Goal: Transaction & Acquisition: Purchase product/service

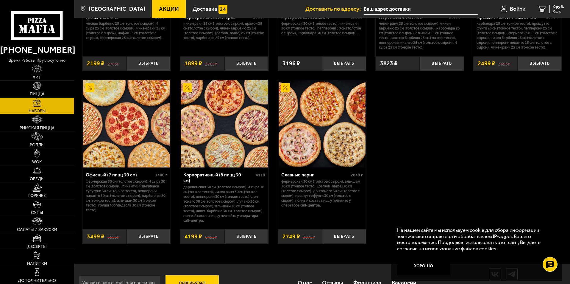
scroll to position [908, 0]
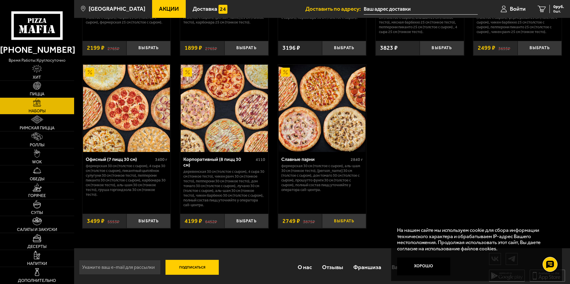
click at [339, 215] on button "Выбрать" at bounding box center [344, 220] width 44 height 15
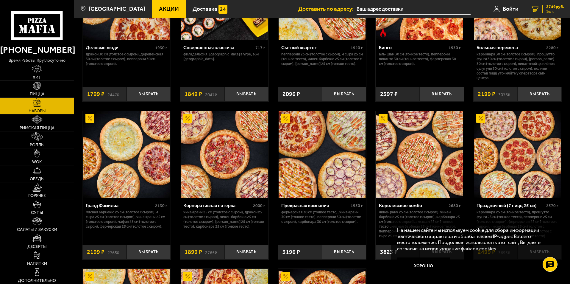
scroll to position [640, 0]
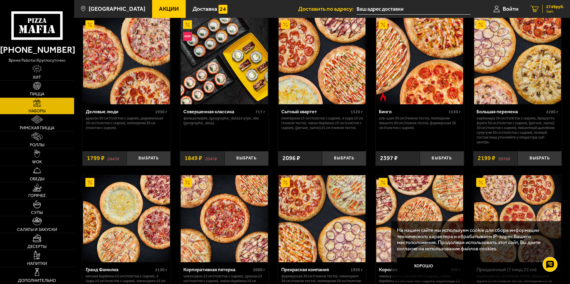
click at [546, 6] on span "2749 руб." at bounding box center [555, 7] width 18 height 4
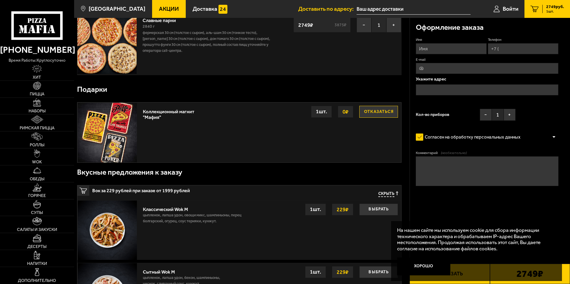
scroll to position [89, 0]
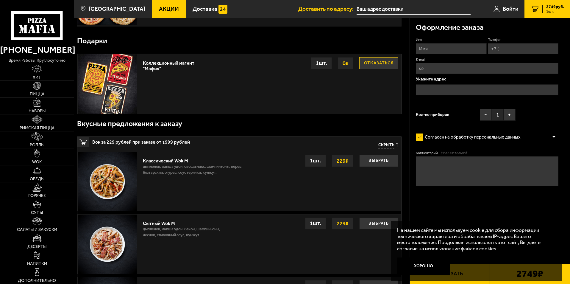
click at [387, 67] on button "Отказаться" at bounding box center [378, 63] width 39 height 12
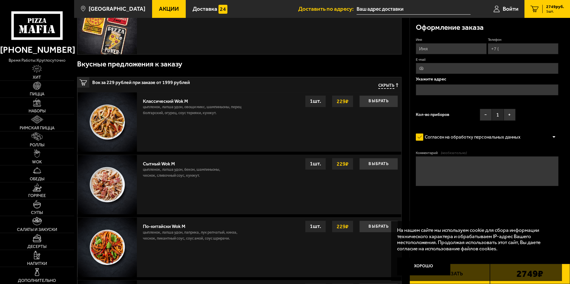
scroll to position [0, 0]
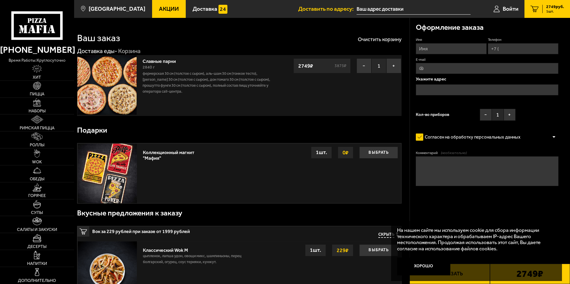
click at [426, 49] on input "Имя" at bounding box center [451, 48] width 71 height 11
type input "[PERSON_NAME]"
click at [507, 49] on input "Телефон" at bounding box center [523, 48] width 71 height 11
type input "[PHONE_NUMBER]"
click at [459, 69] on input "E-mail" at bounding box center [487, 68] width 143 height 11
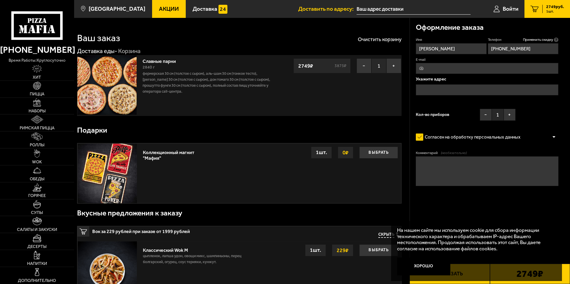
type input "[EMAIL_ADDRESS][DOMAIN_NAME]"
click at [452, 89] on input "text" at bounding box center [487, 89] width 143 height 11
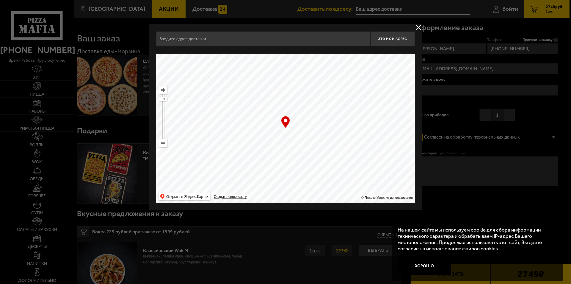
click at [164, 143] on ymaps at bounding box center [164, 143] width 8 height 8
drag, startPoint x: 239, startPoint y: 111, endPoint x: 303, endPoint y: 178, distance: 92.4
click at [303, 178] on ymaps at bounding box center [285, 128] width 259 height 149
drag, startPoint x: 251, startPoint y: 114, endPoint x: 293, endPoint y: 186, distance: 83.1
click at [293, 186] on ymaps at bounding box center [285, 128] width 259 height 149
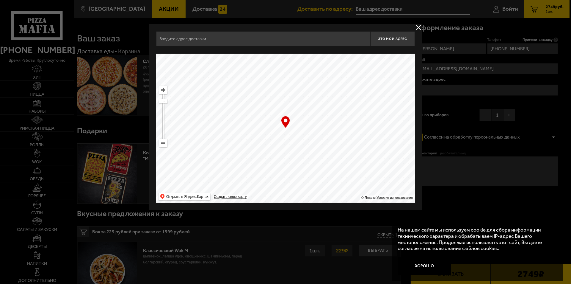
type input "[STREET_ADDRESS]"
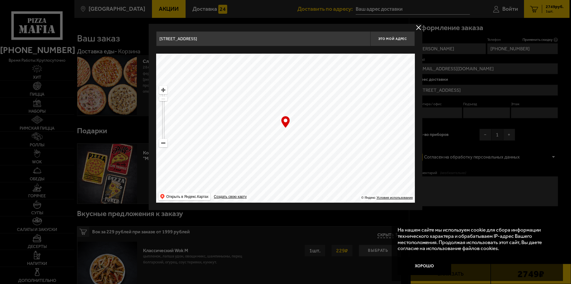
drag, startPoint x: 245, startPoint y: 108, endPoint x: 265, endPoint y: 160, distance: 55.9
click at [265, 160] on ymaps at bounding box center [285, 128] width 259 height 149
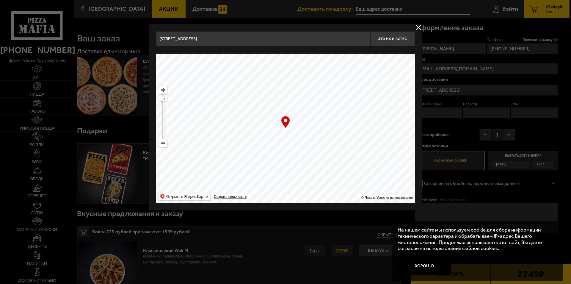
click at [163, 144] on ymaps at bounding box center [164, 143] width 8 height 8
drag, startPoint x: 337, startPoint y: 107, endPoint x: 321, endPoint y: 181, distance: 76.1
click at [318, 187] on ymaps at bounding box center [285, 128] width 259 height 149
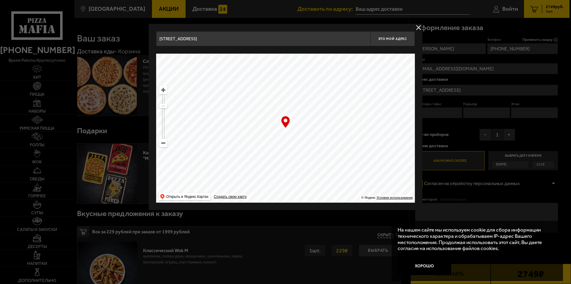
type input "[STREET_ADDRESS]"
click at [162, 93] on ymaps at bounding box center [164, 90] width 8 height 8
drag, startPoint x: 249, startPoint y: 134, endPoint x: 231, endPoint y: 149, distance: 23.4
click at [231, 149] on ymaps at bounding box center [285, 128] width 259 height 149
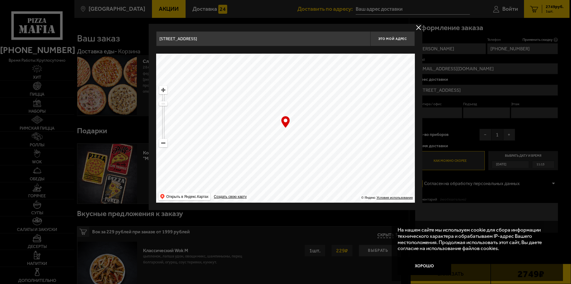
type input "[STREET_ADDRESS]"
click at [168, 95] on ymaps at bounding box center [285, 128] width 259 height 149
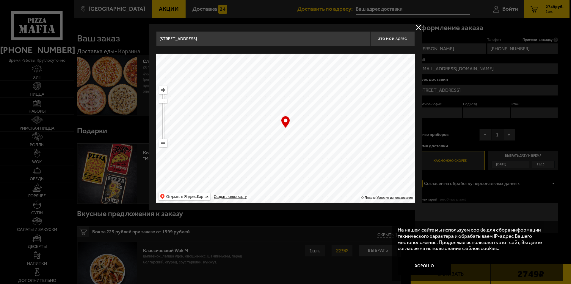
type input "[STREET_ADDRESS]"
drag, startPoint x: 304, startPoint y: 140, endPoint x: 187, endPoint y: 79, distance: 131.3
click at [187, 79] on ymaps at bounding box center [285, 128] width 259 height 149
type input "[STREET_ADDRESS]"
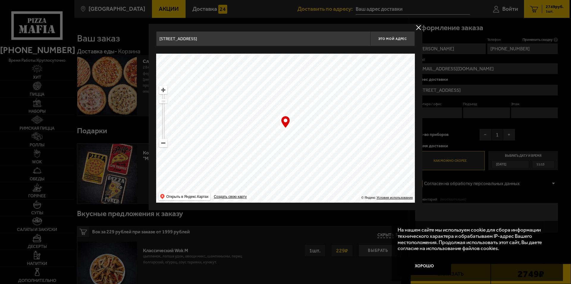
type input "[STREET_ADDRESS]"
drag, startPoint x: 329, startPoint y: 125, endPoint x: 262, endPoint y: 109, distance: 68.9
click at [262, 109] on ymaps at bounding box center [285, 128] width 259 height 149
type input "[STREET_ADDRESS]"
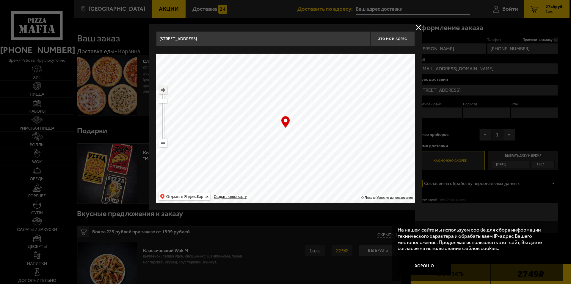
click at [163, 91] on ymaps at bounding box center [164, 90] width 8 height 8
click at [288, 122] on div "… © Яндекс Условия использования Открыть в Яндекс.Картах Создать свою карту" at bounding box center [285, 128] width 259 height 149
click at [286, 123] on div "… © Яндекс Условия использования Открыть в Яндекс.Картах Создать свою карту" at bounding box center [285, 128] width 259 height 149
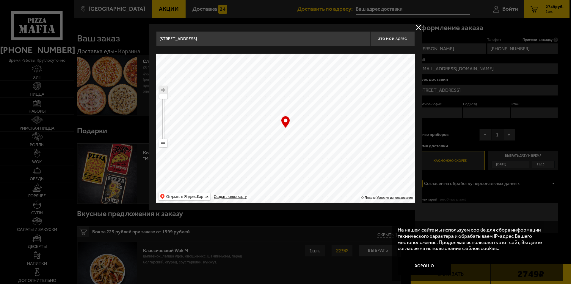
click at [416, 26] on button "delivery type" at bounding box center [418, 27] width 7 height 7
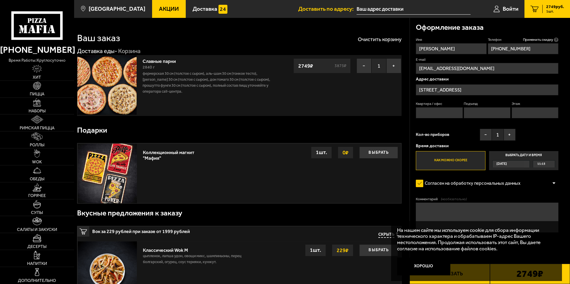
click at [439, 112] on input "Квартира / офис" at bounding box center [439, 112] width 47 height 11
click at [522, 114] on input "Этаж" at bounding box center [535, 112] width 47 height 11
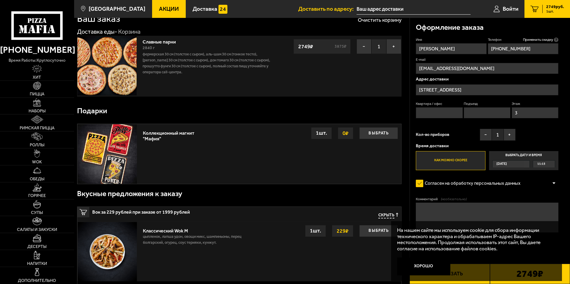
scroll to position [30, 0]
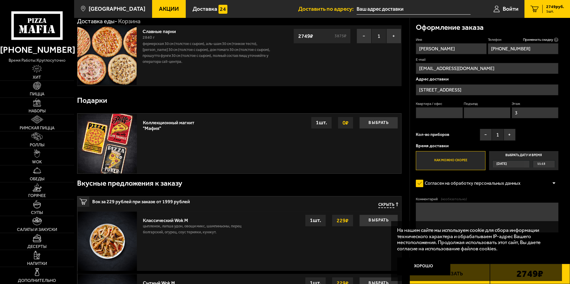
type input "3"
click at [545, 163] on span "11:15" at bounding box center [541, 163] width 8 height 7
click at [0, 0] on input "Выбрать дату и время [DATE] 11:15" at bounding box center [0, 0] width 0 height 0
click at [554, 164] on div "11:15" at bounding box center [544, 163] width 22 height 7
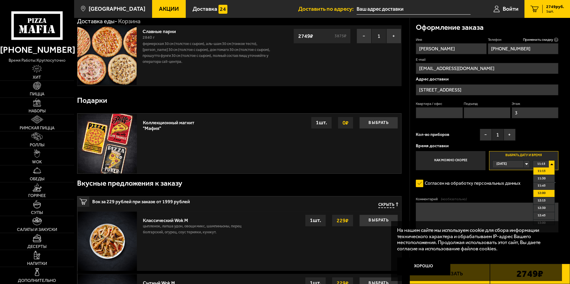
click at [546, 192] on li "12:00" at bounding box center [543, 193] width 21 height 7
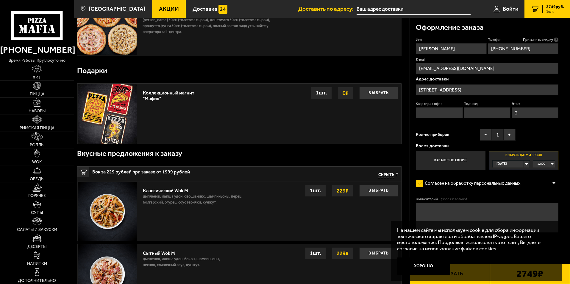
click at [452, 210] on textarea "Комментарий (необязательно)" at bounding box center [487, 217] width 143 height 30
click at [518, 209] on textarea "Позвонить по приезду, я спущусь. Это БЦ "Белвй остров" at bounding box center [487, 217] width 143 height 30
click at [542, 210] on textarea "Позвонить по приезду, я спущусь. Это БЦ "[GEOGRAPHIC_DATA]" at bounding box center [487, 217] width 143 height 30
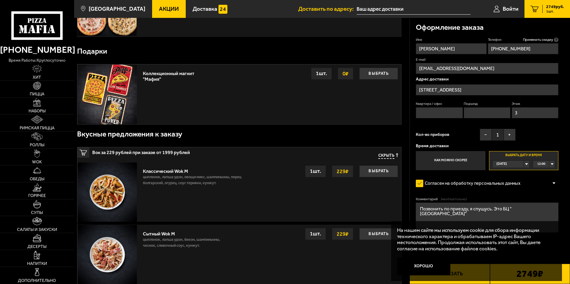
scroll to position [89, 0]
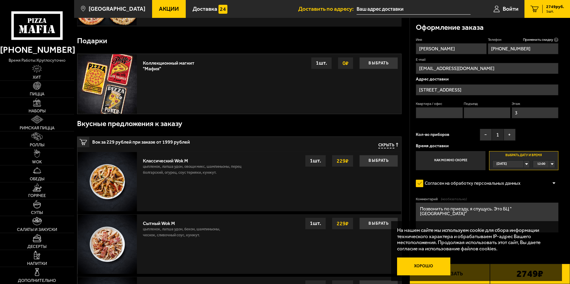
type textarea "Позвонить по приезду, я спущусь. Это БЦ "[GEOGRAPHIC_DATA]""
click at [412, 264] on button "Хорошо" at bounding box center [424, 266] width 54 height 18
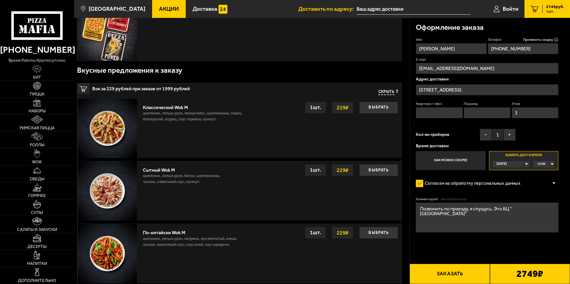
scroll to position [149, 0]
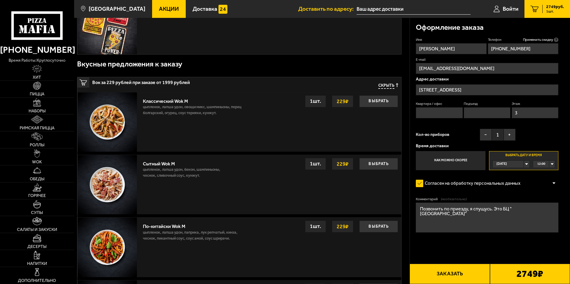
click at [457, 275] on button "Заказать" at bounding box center [450, 273] width 80 height 20
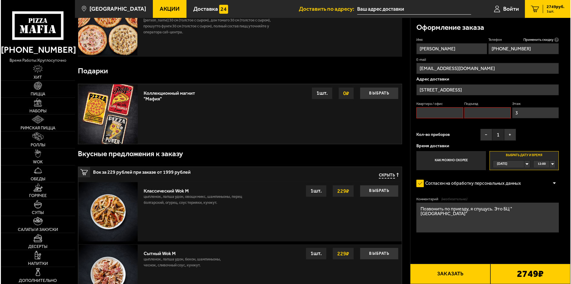
scroll to position [51, 0]
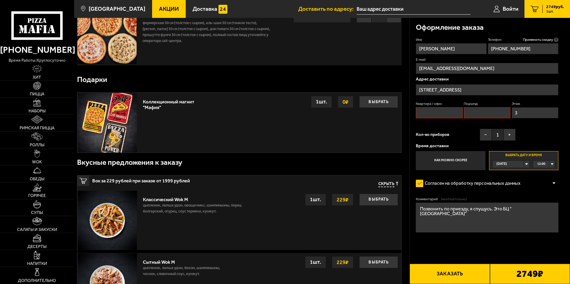
click at [446, 113] on input "Квартира / офис" at bounding box center [439, 112] width 47 height 11
type input "331"
click at [478, 112] on input "Подъезд" at bounding box center [487, 112] width 47 height 11
type input "1"
click at [438, 272] on button "Заказать" at bounding box center [450, 273] width 80 height 20
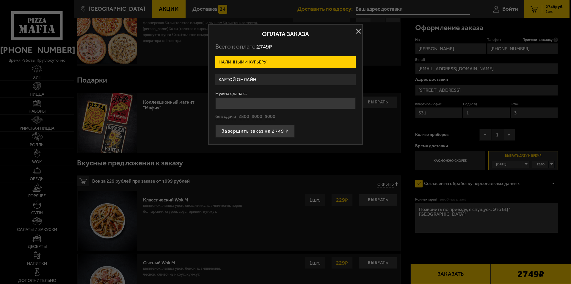
click at [254, 79] on label "Картой онлайн" at bounding box center [285, 80] width 140 height 12
click at [0, 0] on input "Картой онлайн" at bounding box center [0, 0] width 0 height 0
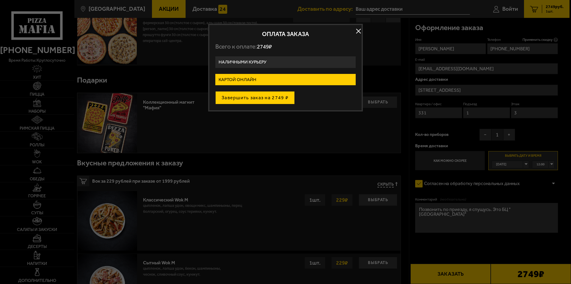
click at [262, 102] on button "Завершить заказ на 2749 ₽" at bounding box center [254, 97] width 79 height 13
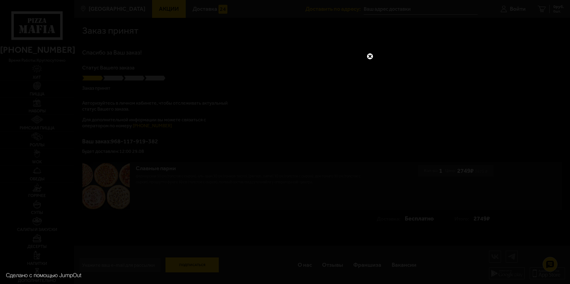
click at [368, 55] on link at bounding box center [370, 56] width 8 height 8
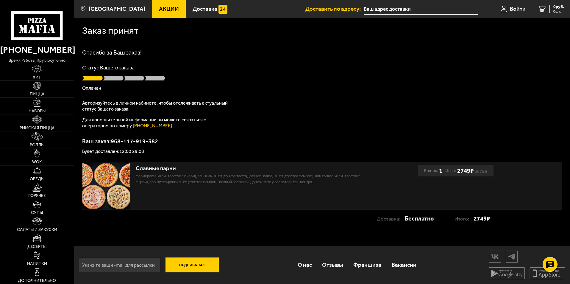
scroll to position [0, 0]
drag, startPoint x: 142, startPoint y: 171, endPoint x: 149, endPoint y: 170, distance: 7.8
click at [149, 170] on div "Славные парни" at bounding box center [248, 168] width 225 height 7
click at [255, 180] on p "Фермерская 30 см (толстое с сыром), Аль-Шам 30 см (тонкое тесто), [PERSON_NAME]…" at bounding box center [248, 179] width 225 height 12
